Goal: Task Accomplishment & Management: Manage account settings

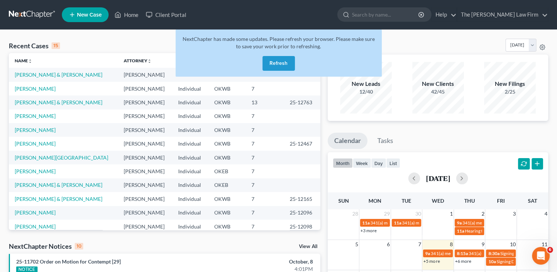
click at [278, 63] on button "Refresh" at bounding box center [279, 63] width 32 height 15
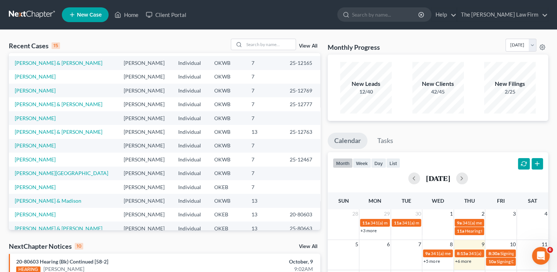
scroll to position [50, 0]
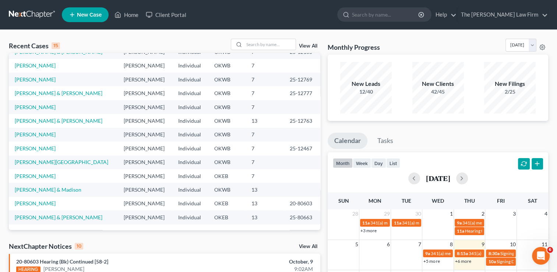
click at [304, 247] on link "View All" at bounding box center [308, 246] width 18 height 5
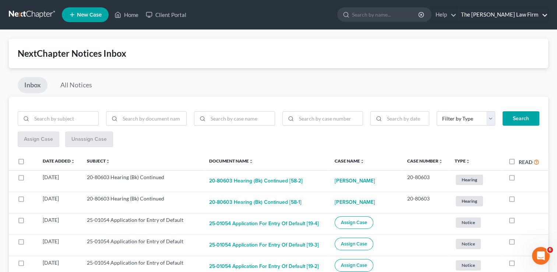
click at [542, 18] on link "The [PERSON_NAME] Law Firm" at bounding box center [502, 14] width 91 height 13
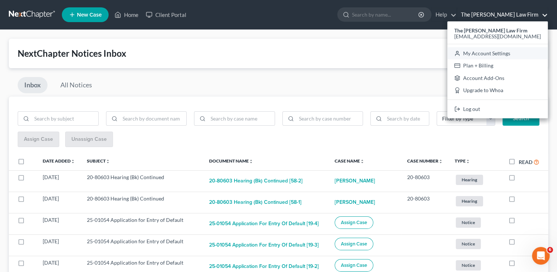
click at [526, 52] on link "My Account Settings" at bounding box center [497, 53] width 101 height 13
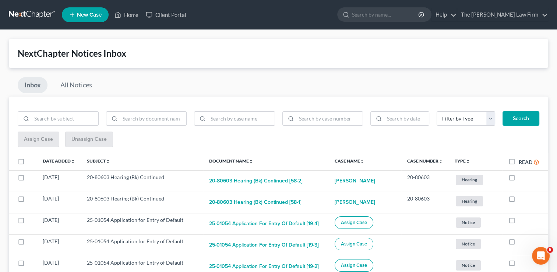
select select "23"
select select "37"
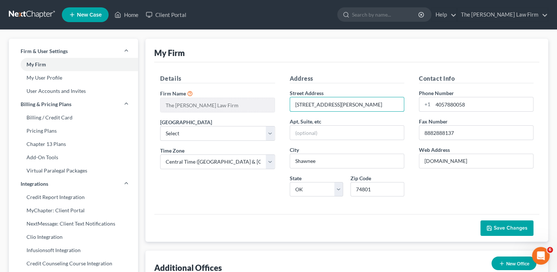
click at [285, 102] on div "Address Street Address 116 N. Bell Ave. Apt, Suite, etc City Shawnee State Stat…" at bounding box center [346, 138] width 129 height 128
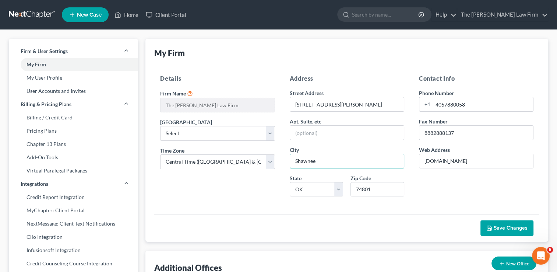
drag, startPoint x: 328, startPoint y: 159, endPoint x: 282, endPoint y: 161, distance: 46.1
click at [282, 161] on div "Address Street Address 116 N. Bell Ave. Apt, Suite, etc City Shawnee State Stat…" at bounding box center [346, 138] width 129 height 128
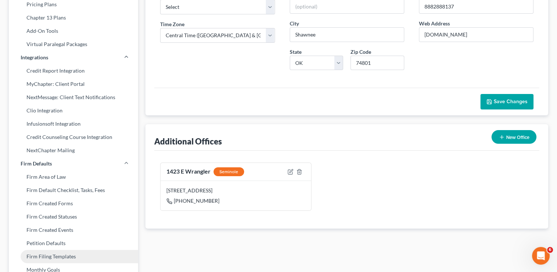
scroll to position [126, 0]
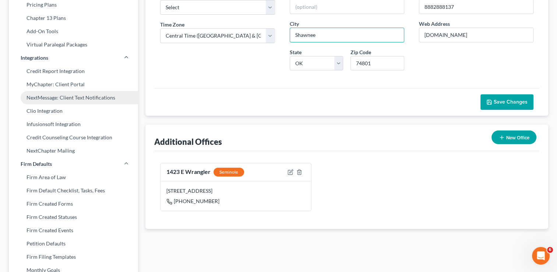
click at [96, 99] on link "NextMessage: Client Text Notifications" at bounding box center [73, 97] width 129 height 13
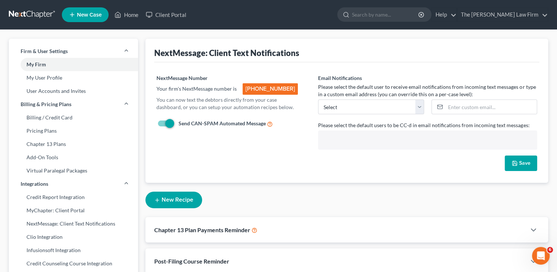
select select "23423"
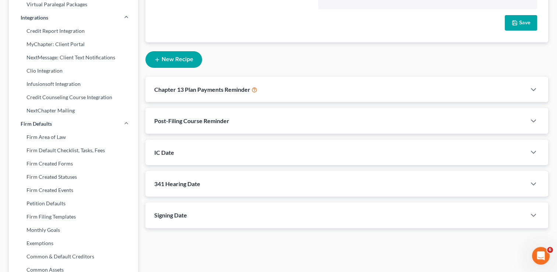
scroll to position [184, 0]
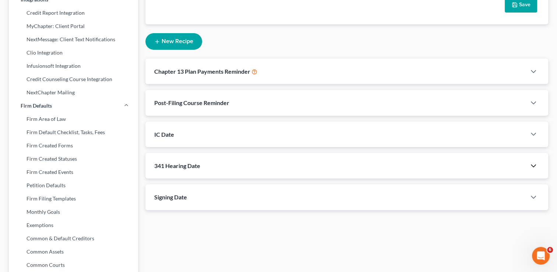
click at [538, 161] on icon "button" at bounding box center [533, 165] width 9 height 9
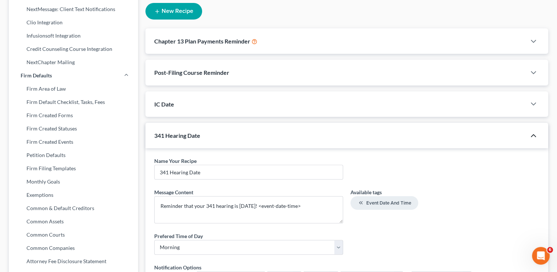
scroll to position [258, 0]
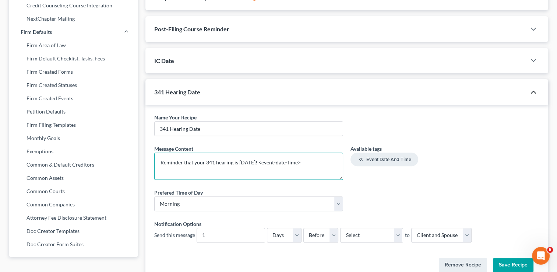
click at [320, 152] on textarea "Reminder that your 341 hearing is tomorrow! <event-date-time>" at bounding box center [248, 165] width 189 height 27
click at [252, 155] on textarea "Reminder that your 341 hearing is tomorrow! <event-date-time> You will come to …" at bounding box center [248, 165] width 189 height 27
paste textarea "116 N. Bell Ave. Shawnee , OK 74801"
click at [159, 155] on textarea "Reminder that your 341 hearing is tomorrow! <event-date-time> You will come to …" at bounding box center [248, 165] width 189 height 27
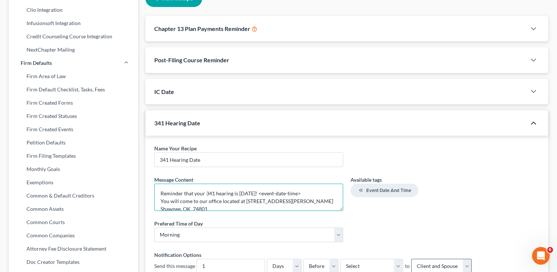
scroll to position [295, 0]
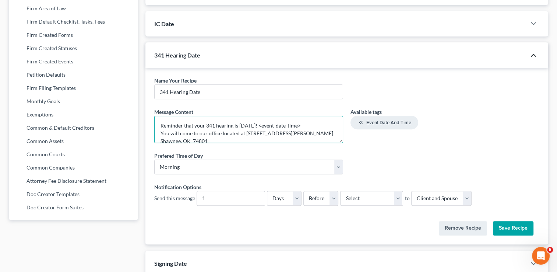
type textarea "Reminder that your 341 hearing is tomorrow! <event-date-time> You will come to …"
click at [502, 221] on button "Save Recipe" at bounding box center [513, 228] width 41 height 15
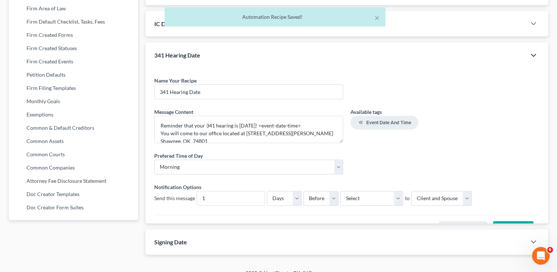
scroll to position [273, 0]
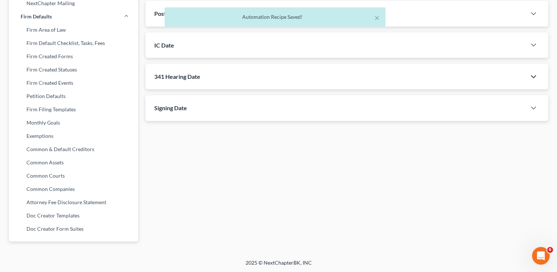
click at [534, 72] on icon "button" at bounding box center [533, 76] width 9 height 9
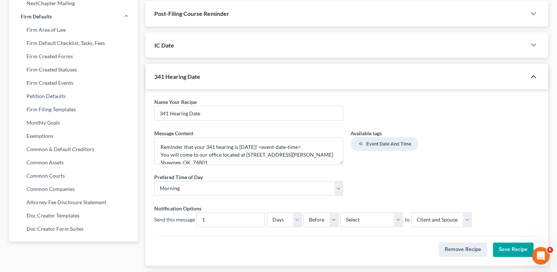
click at [536, 72] on icon "button" at bounding box center [533, 76] width 9 height 9
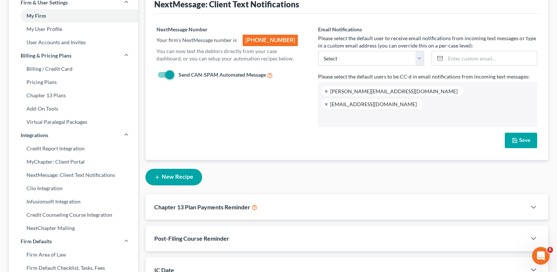
scroll to position [0, 0]
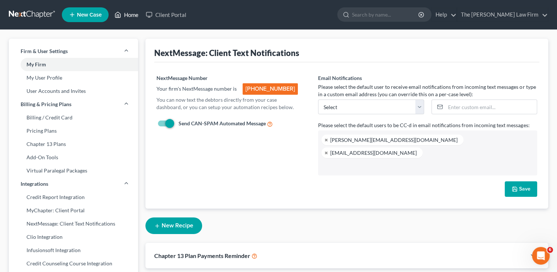
click at [123, 17] on link "Home" at bounding box center [126, 14] width 31 height 13
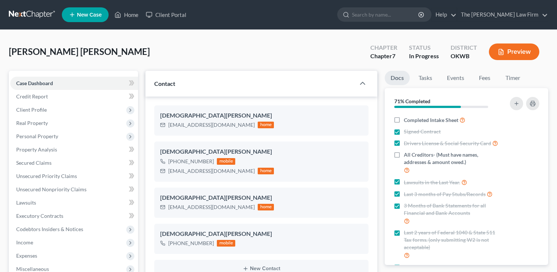
select select "4"
select select "0"
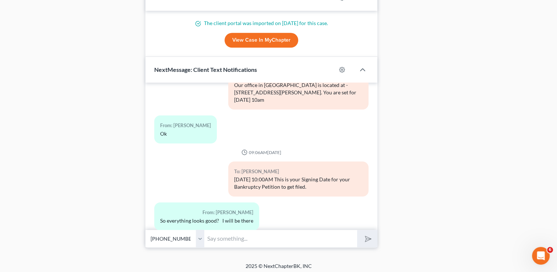
scroll to position [672, 0]
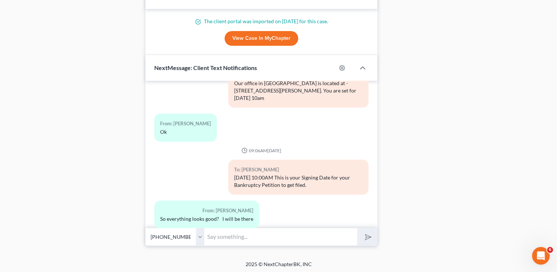
click at [249, 235] on input "text" at bounding box center [280, 237] width 153 height 18
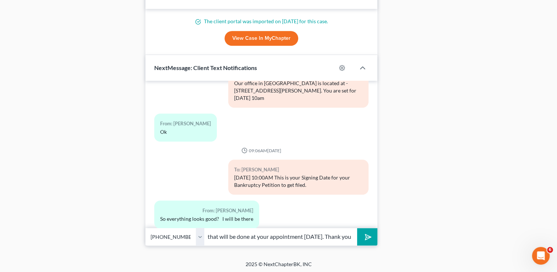
scroll to position [0, 90]
type input "If any changed need to be made that will be done at your appointment [DATE]. Th…"
drag, startPoint x: 499, startPoint y: 173, endPoint x: 425, endPoint y: 264, distance: 117.0
drag, startPoint x: 425, startPoint y: 264, endPoint x: 382, endPoint y: 239, distance: 50.2
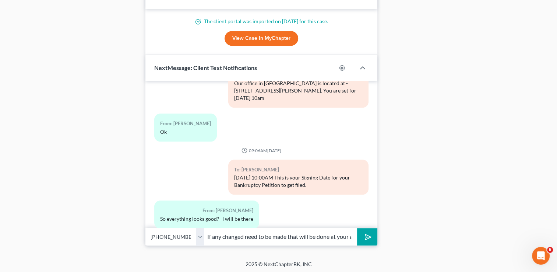
click at [367, 237] on icon "submit" at bounding box center [367, 237] width 10 height 10
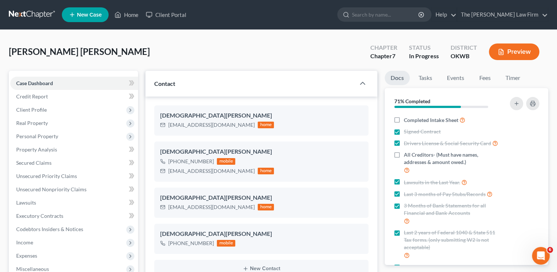
click at [234, 10] on ul "New Case Home Client Portal - No Result - See all results Or Press Enter... Hel…" at bounding box center [305, 14] width 486 height 19
click at [396, 12] on input "search" at bounding box center [385, 15] width 67 height 14
click at [124, 11] on link "Home" at bounding box center [126, 14] width 31 height 13
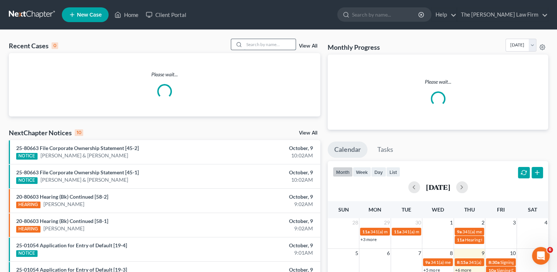
click at [262, 43] on input "search" at bounding box center [270, 44] width 52 height 11
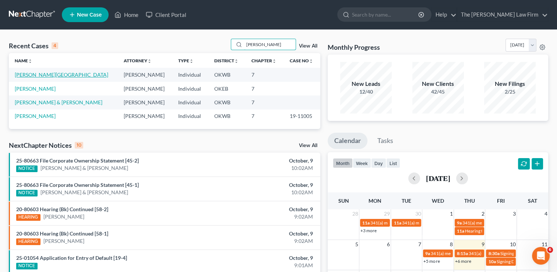
type input "[PERSON_NAME]"
click at [49, 75] on link "[PERSON_NAME][GEOGRAPHIC_DATA]" at bounding box center [62, 74] width 94 height 6
select select "6"
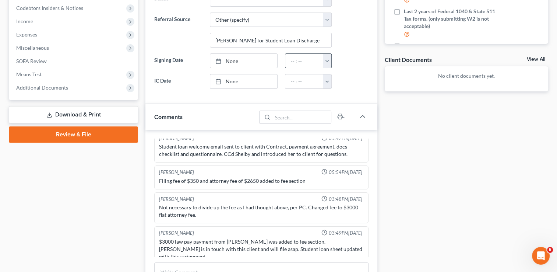
scroll to position [331, 0]
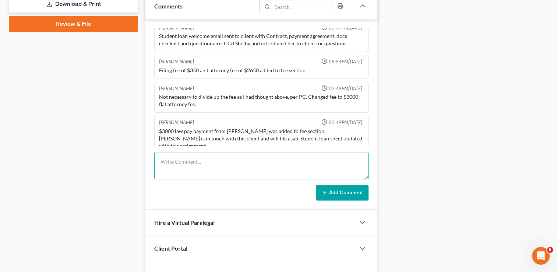
click at [232, 162] on textarea at bounding box center [261, 165] width 214 height 27
click at [216, 160] on textarea "Her BK case #" at bounding box center [261, 165] width 214 height 27
paste textarea "25-80507"
click at [274, 158] on textarea "Her BK case # 25-80507 done w/ [PERSON_NAME] at" at bounding box center [261, 165] width 214 height 27
paste textarea "[PHONE_NUMBER]"
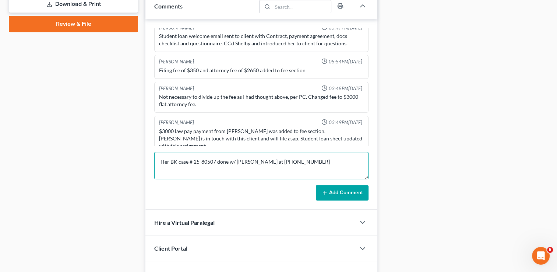
type textarea "Her BK case # 25-80507 done w/ [PERSON_NAME] at [PHONE_NUMBER]"
click at [353, 190] on button "Add Comment" at bounding box center [342, 192] width 53 height 15
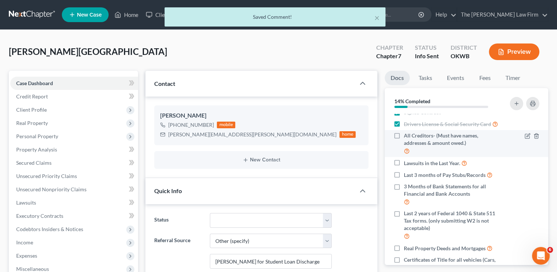
scroll to position [37, 0]
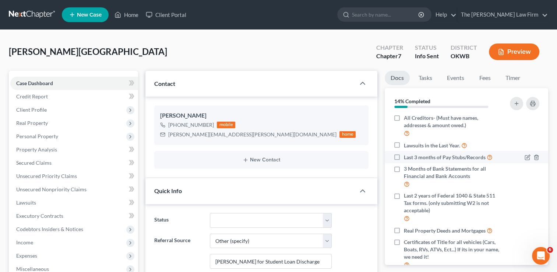
click at [404, 161] on label "Last 3 months of Pay Stubs/Records" at bounding box center [448, 157] width 89 height 8
click at [407, 158] on input "Last 3 months of Pay Stubs/Records" at bounding box center [409, 155] width 5 height 5
checkbox input "true"
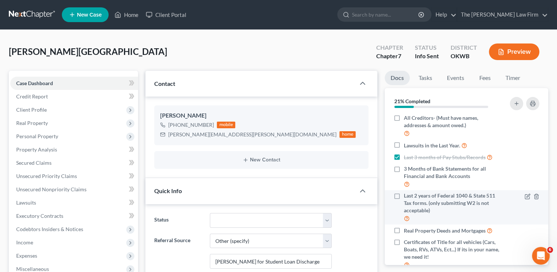
click at [404, 203] on label "Last 2 years of Federal 1040 & State 511 Tax forms. (only submitting W2 is not …" at bounding box center [452, 207] width 97 height 31
click at [407, 197] on input "Last 2 years of Federal 1040 & State 511 Tax forms. (only submitting W2 is not …" at bounding box center [409, 194] width 5 height 5
checkbox input "true"
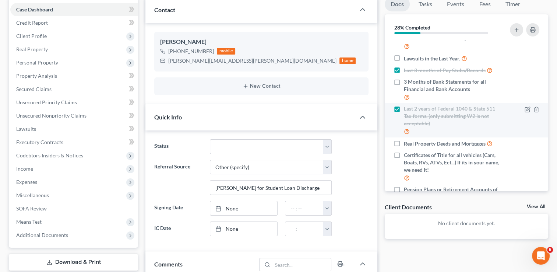
scroll to position [0, 0]
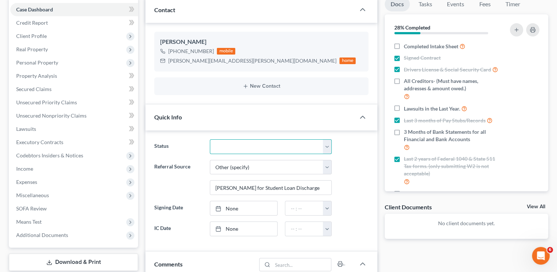
click at [327, 147] on select "Discharged Dismissed Filed Info Sent In Progress Lead Lost Lead Ready to File R…" at bounding box center [271, 146] width 122 height 15
select select "4"
click at [210, 139] on select "Discharged Dismissed Filed Info Sent In Progress Lead Lost Lead Ready to File R…" at bounding box center [271, 146] width 122 height 15
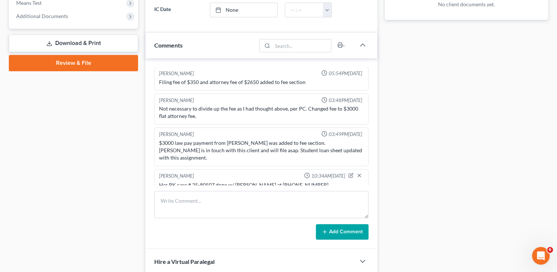
scroll to position [336, 0]
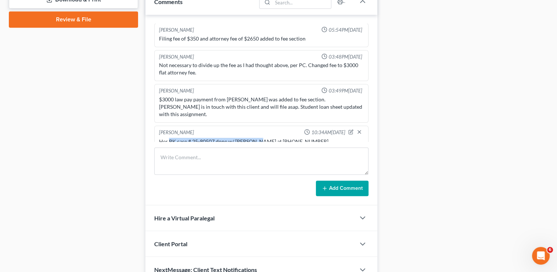
drag, startPoint x: 256, startPoint y: 132, endPoint x: 169, endPoint y: 133, distance: 86.2
click at [169, 138] on div "Her BK case # 25-80507 done w/ [PERSON_NAME] at [PHONE_NUMBER]" at bounding box center [261, 141] width 205 height 7
copy div "BK case # 25-80507 done w/ [PERSON_NAME]"
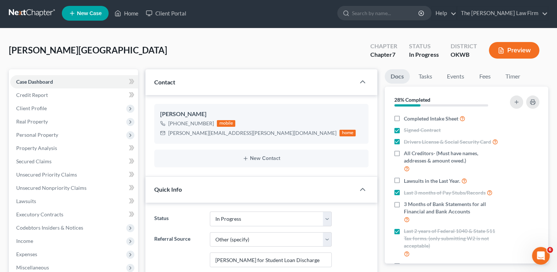
scroll to position [0, 0]
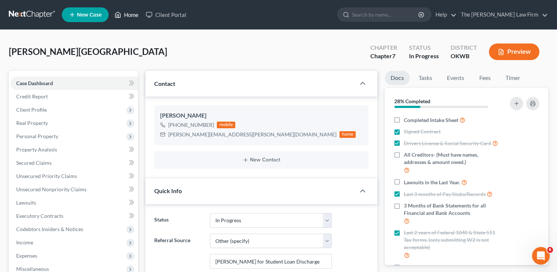
click at [133, 12] on link "Home" at bounding box center [126, 14] width 31 height 13
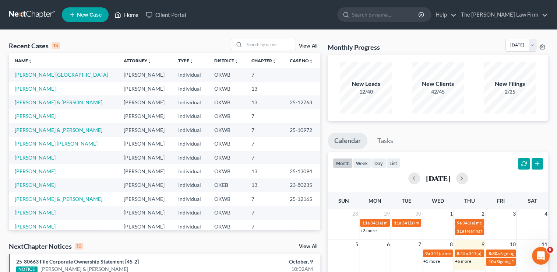
click at [136, 13] on link "Home" at bounding box center [126, 14] width 31 height 13
